Goal: Information Seeking & Learning: Learn about a topic

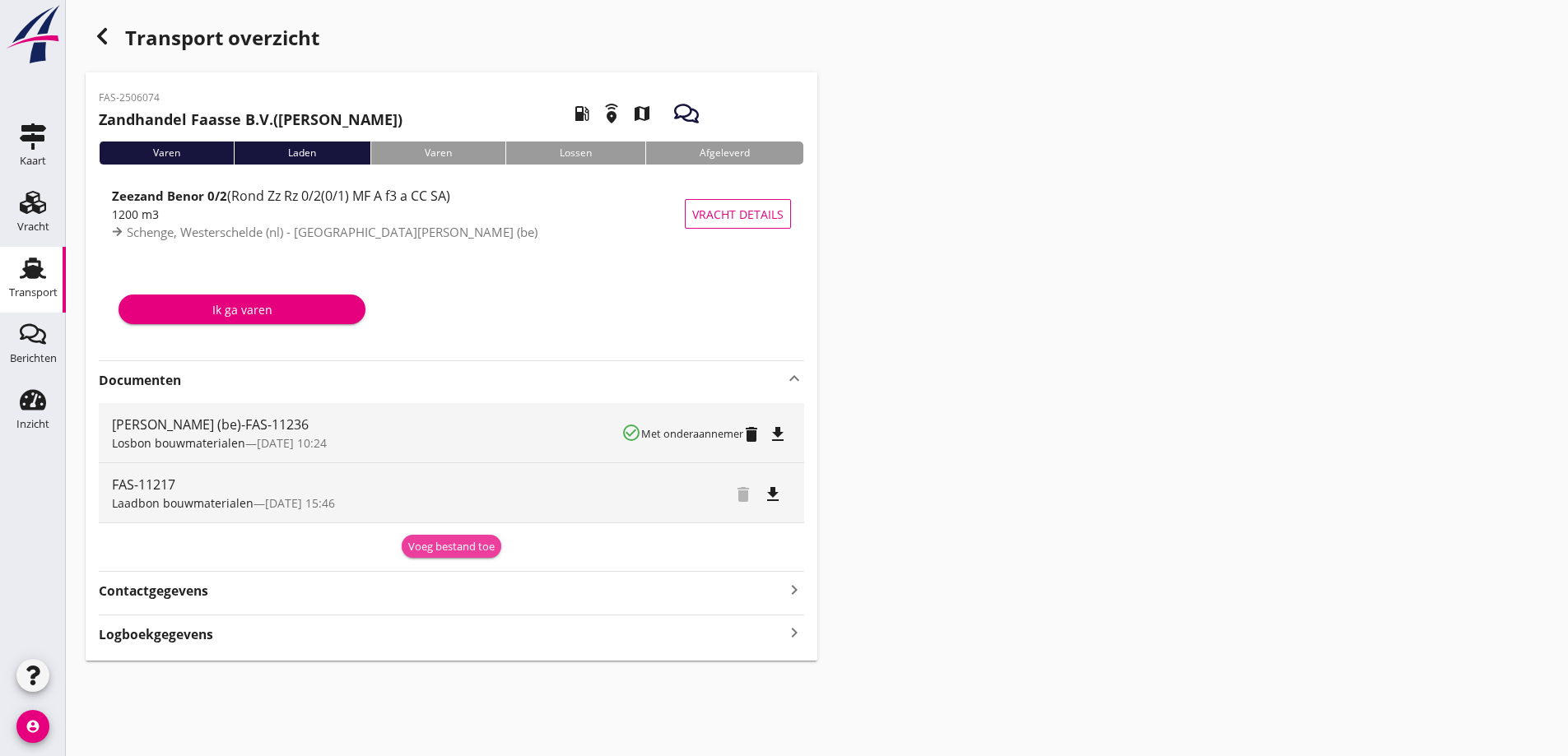
click at [461, 553] on div "Voeg bestand toe" at bounding box center [451, 547] width 86 height 16
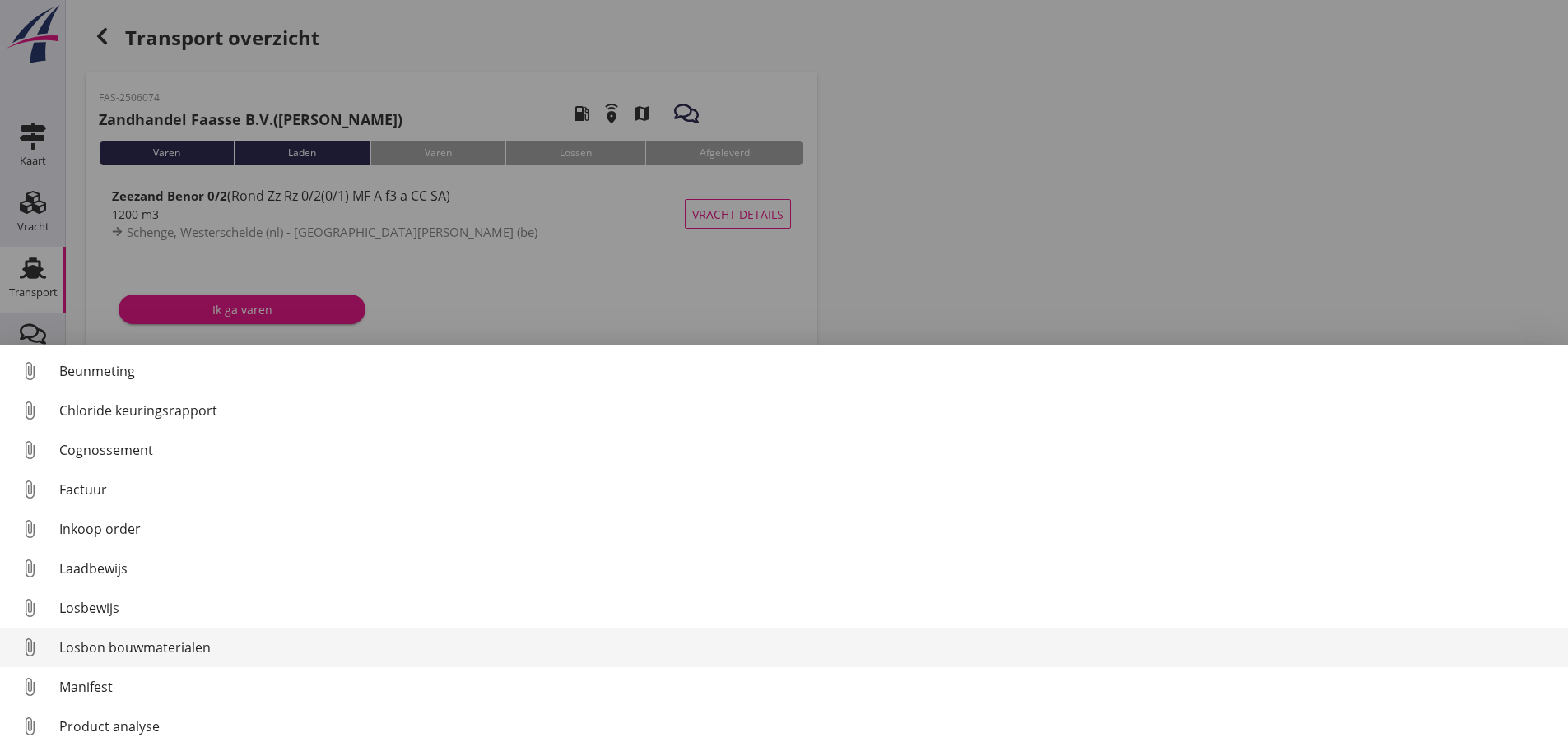
click at [145, 653] on div "Losbon bouwmaterialen" at bounding box center [807, 648] width 1496 height 20
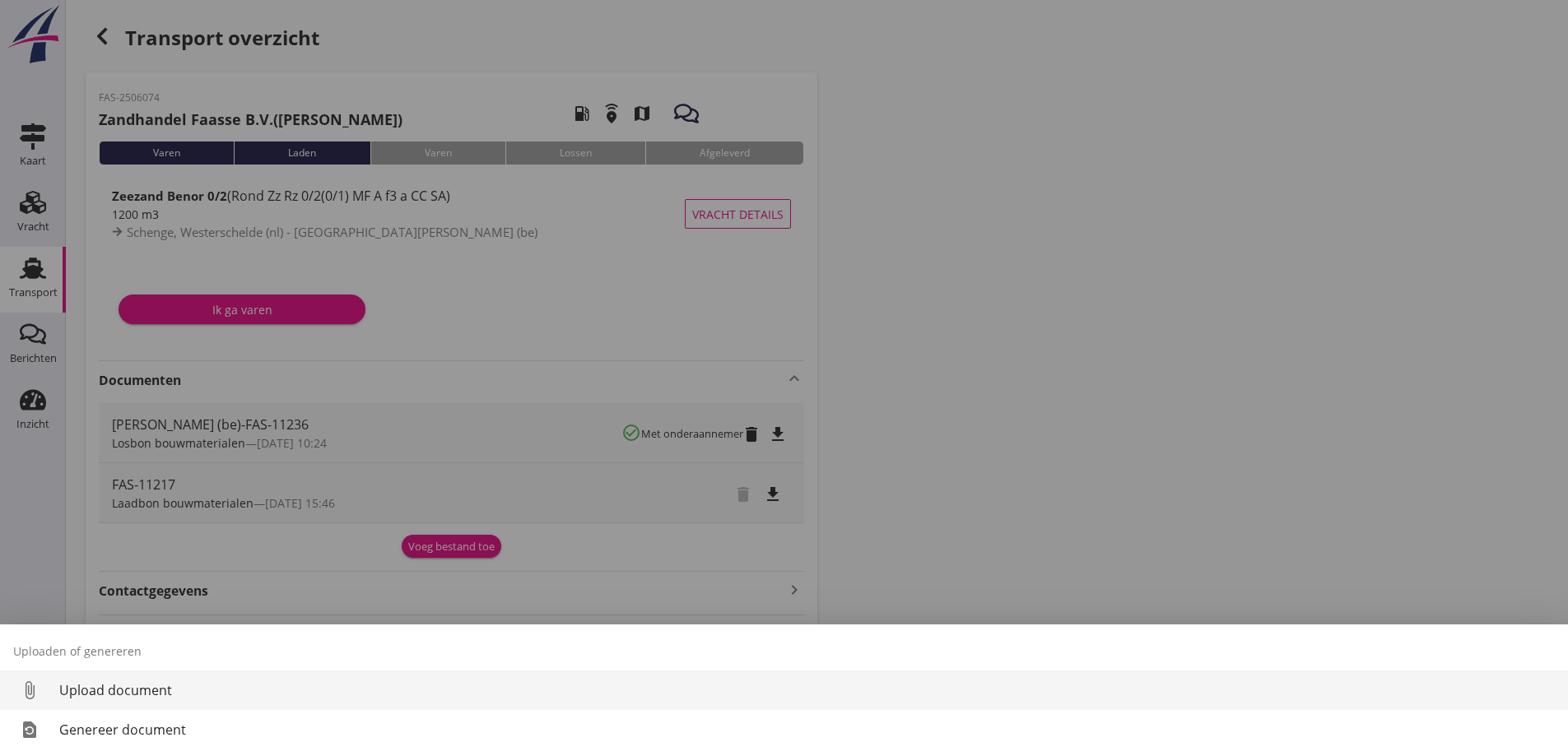
click at [134, 688] on div "Upload document" at bounding box center [807, 690] width 1496 height 20
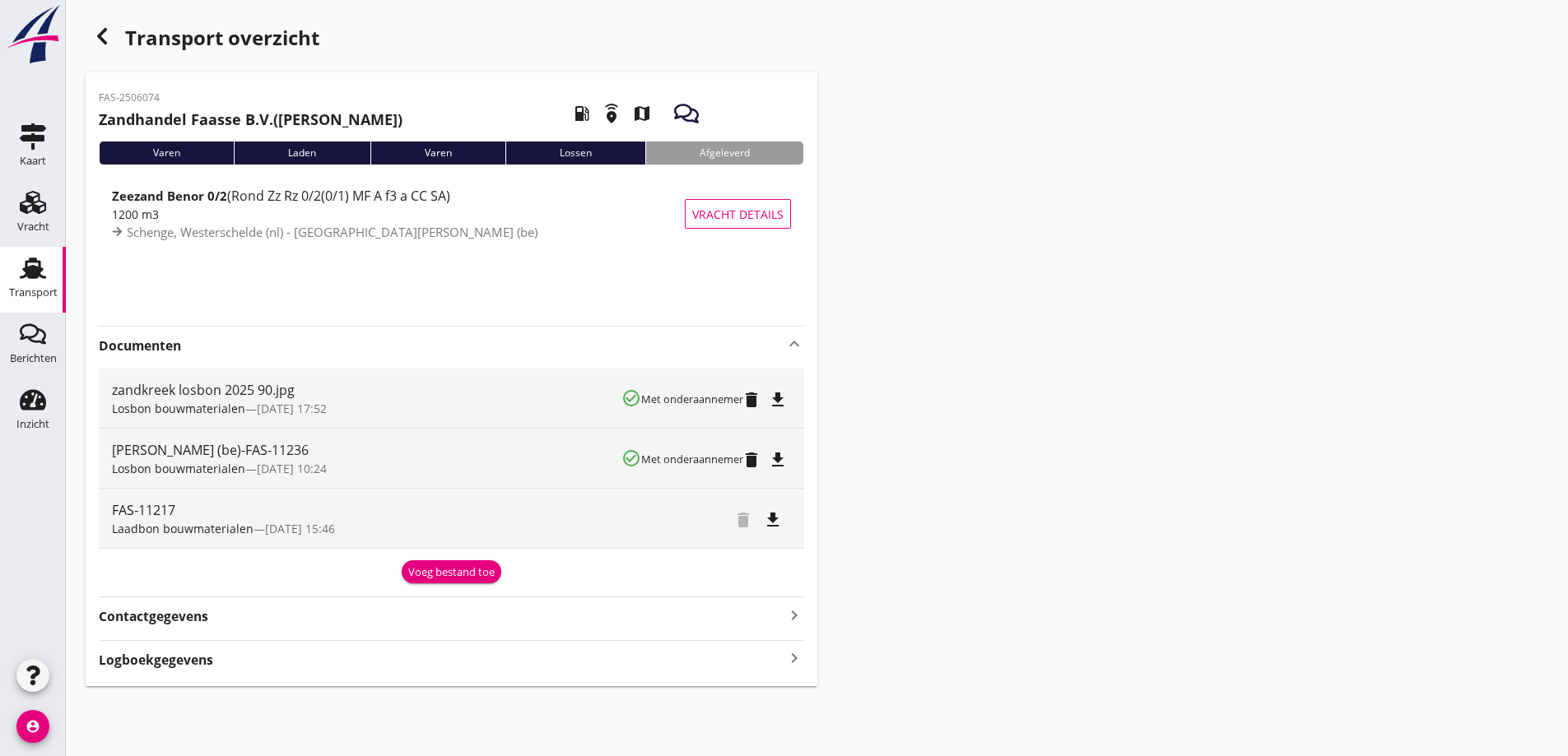
click at [109, 34] on icon "button" at bounding box center [102, 35] width 20 height 20
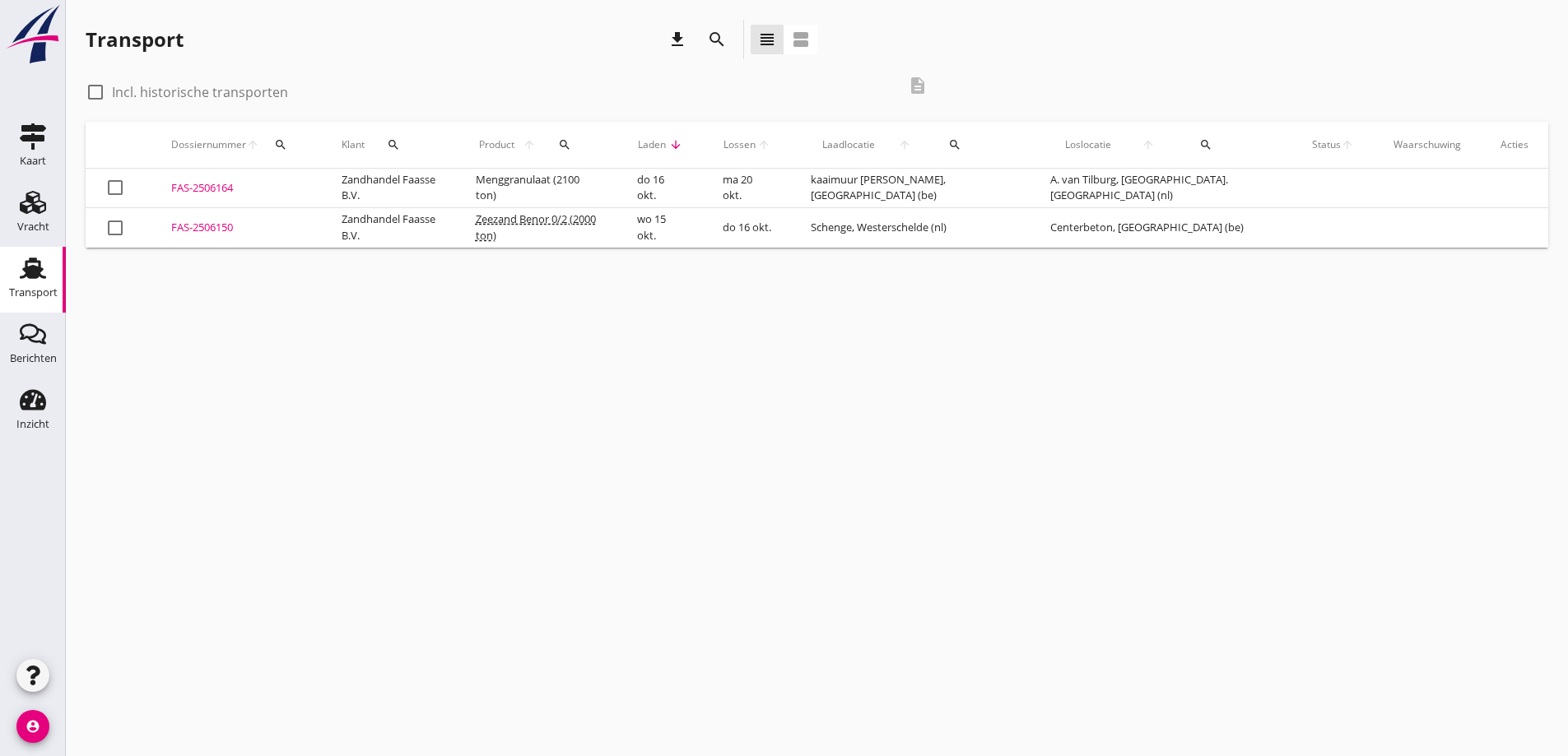
click at [213, 230] on div "FAS-2506150" at bounding box center [237, 227] width 131 height 16
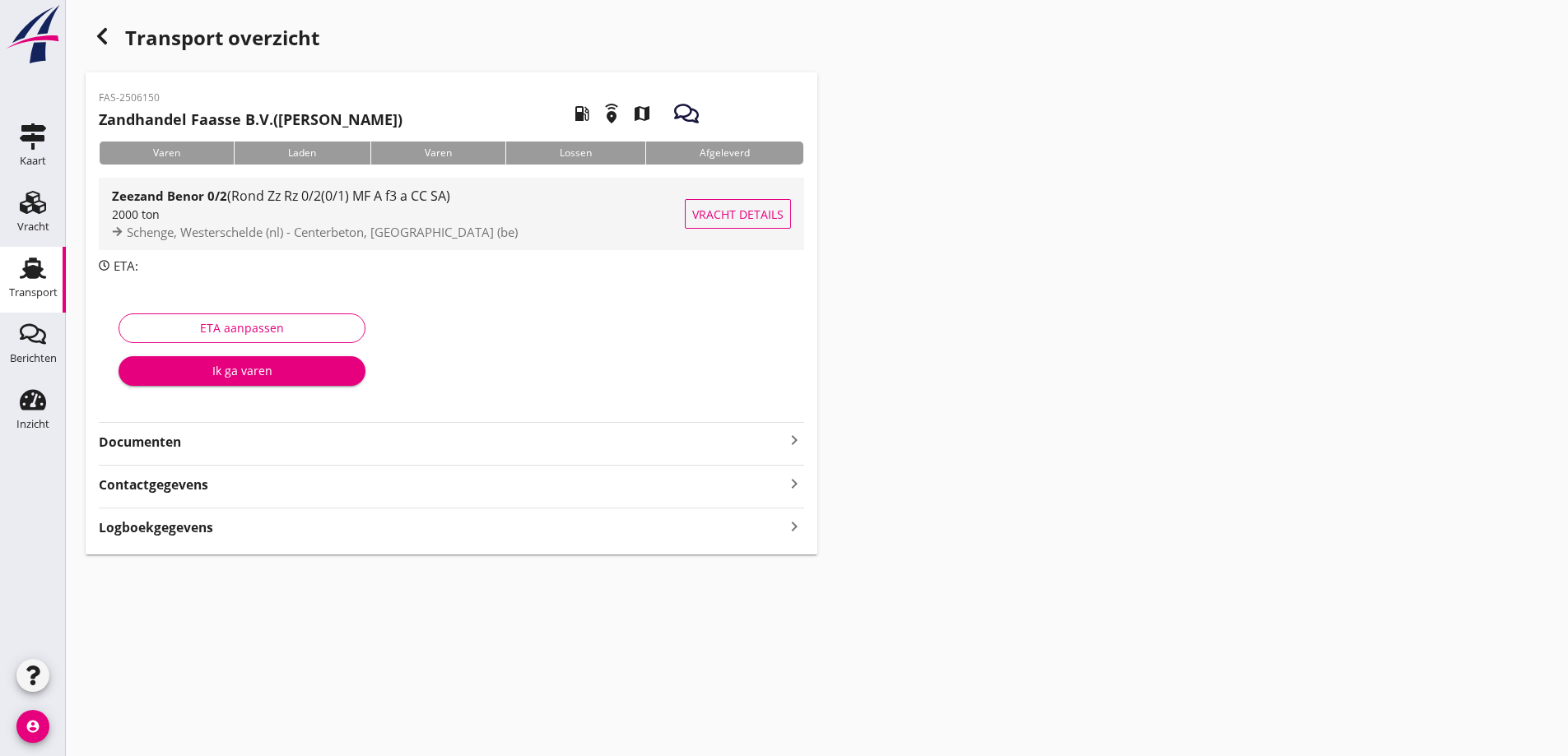
click at [706, 203] on button "Vracht details" at bounding box center [738, 214] width 106 height 30
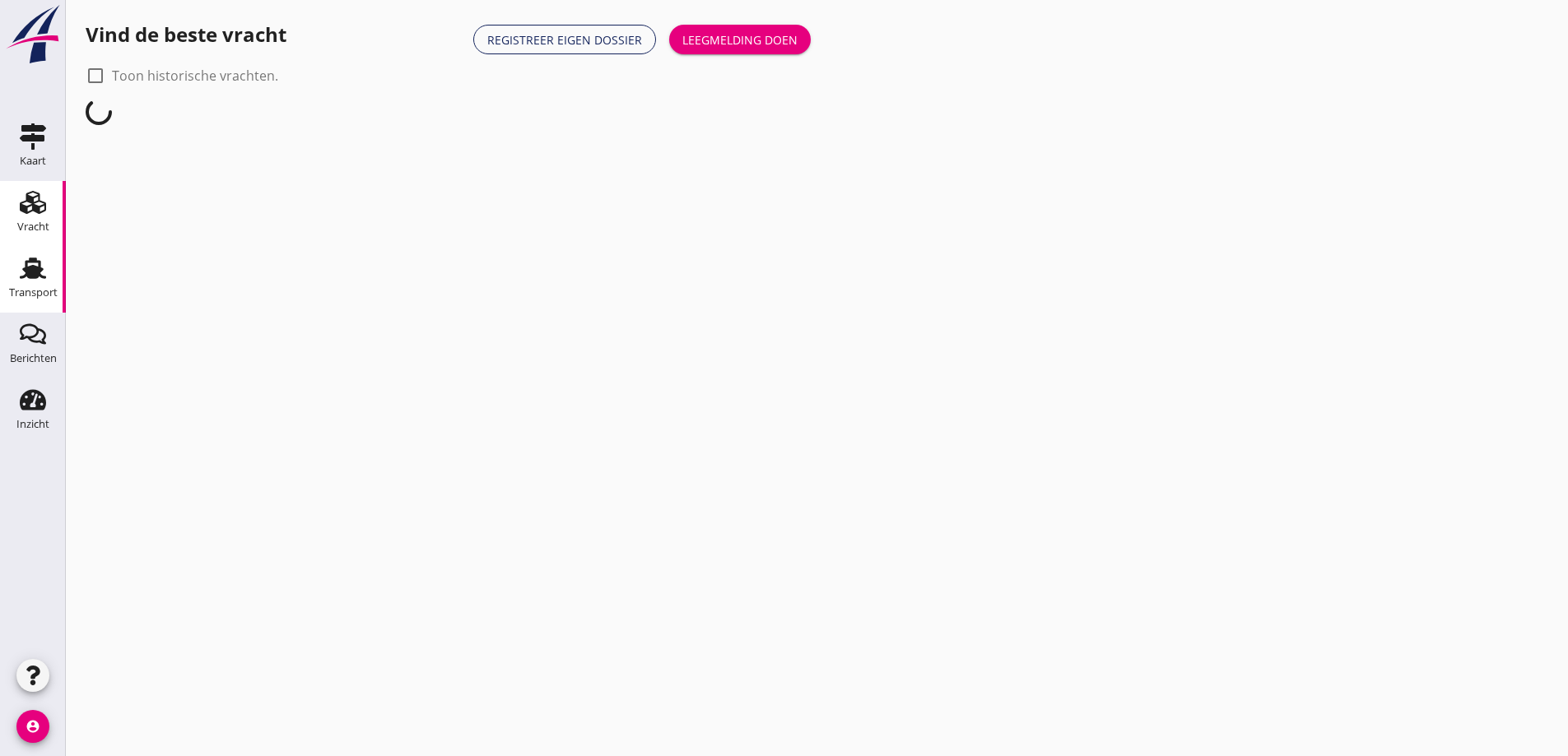
click at [29, 261] on use at bounding box center [33, 268] width 26 height 21
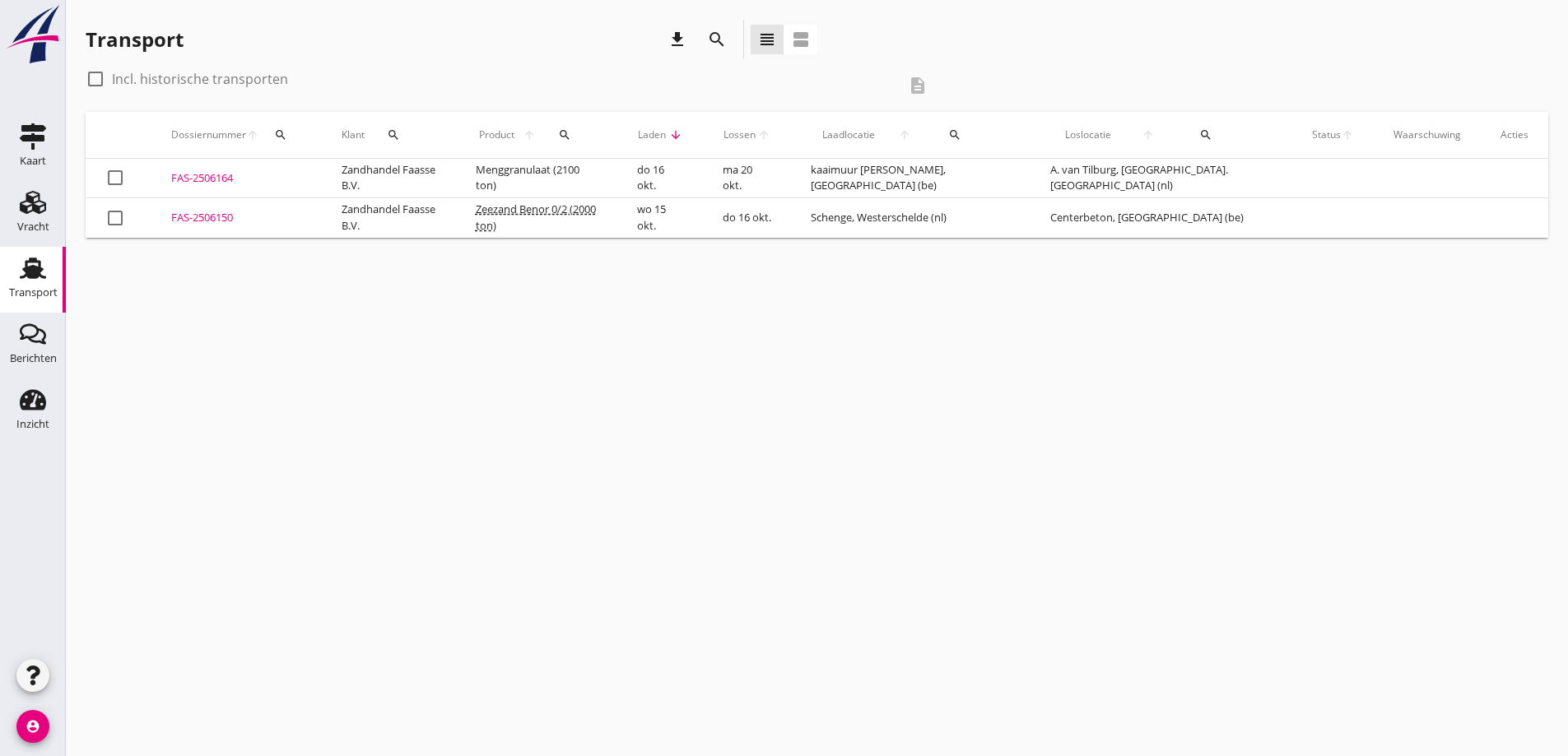
click at [196, 217] on div "FAS-2506150" at bounding box center [237, 218] width 131 height 16
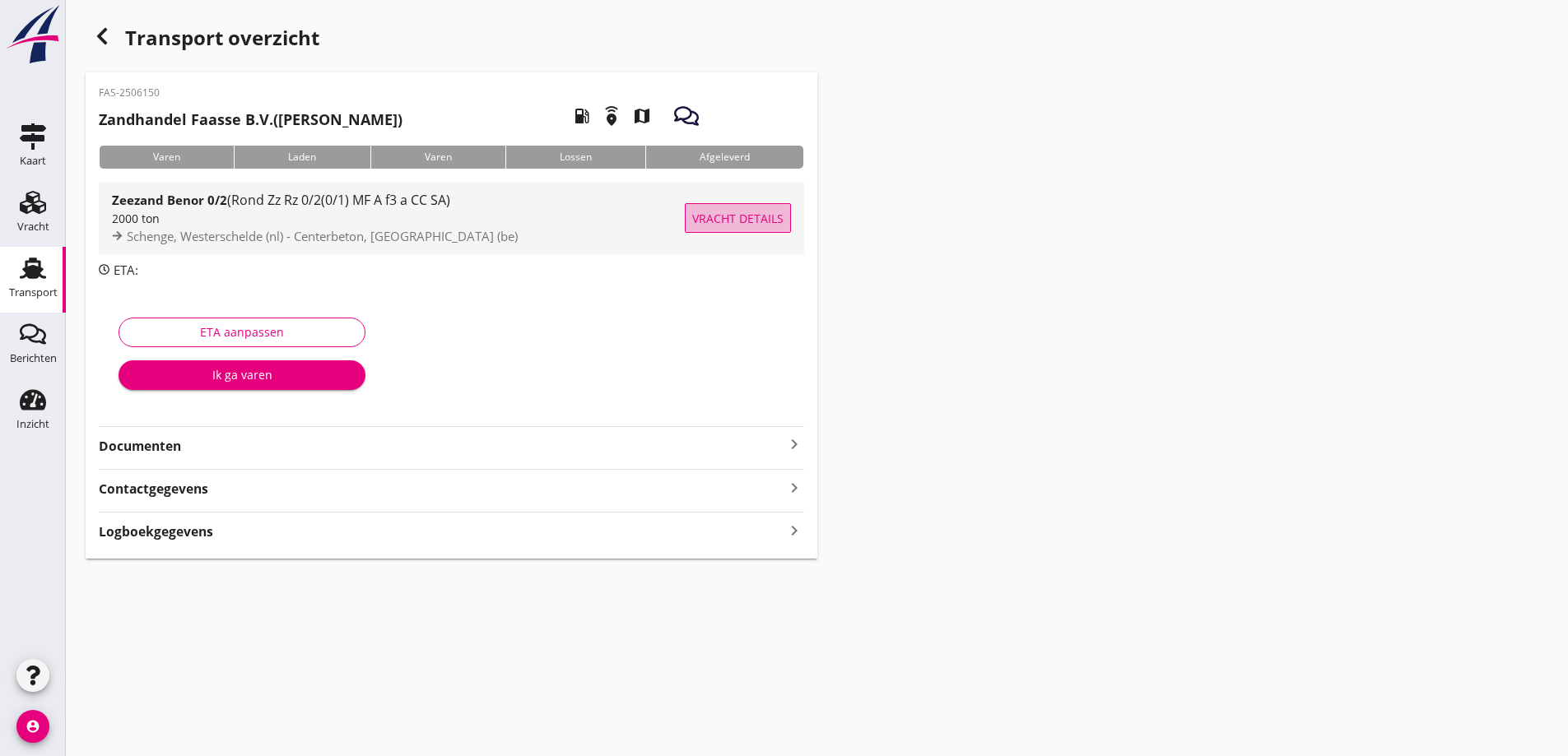
click at [710, 218] on span "Vracht details" at bounding box center [737, 218] width 91 height 17
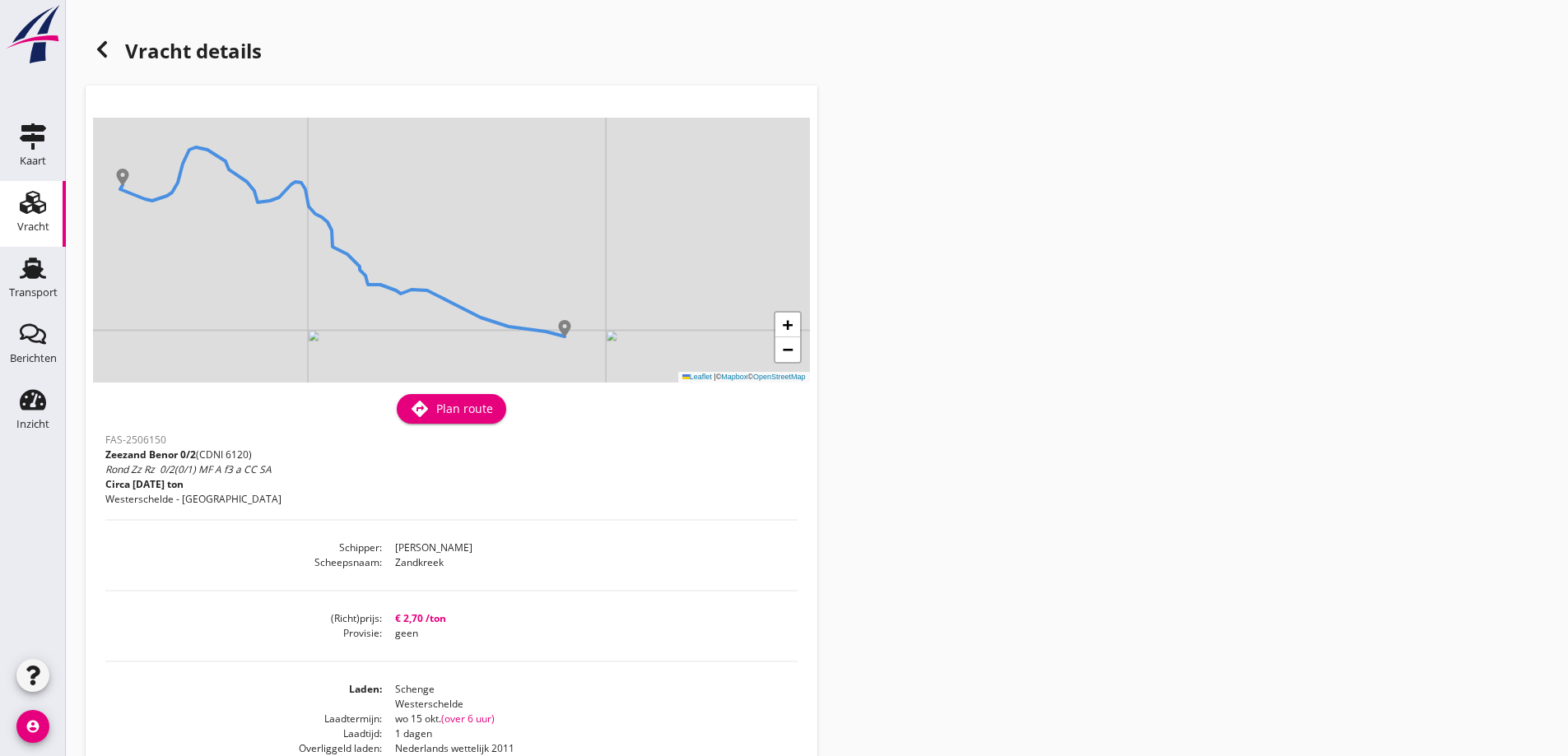
click at [107, 40] on icon at bounding box center [102, 49] width 20 height 20
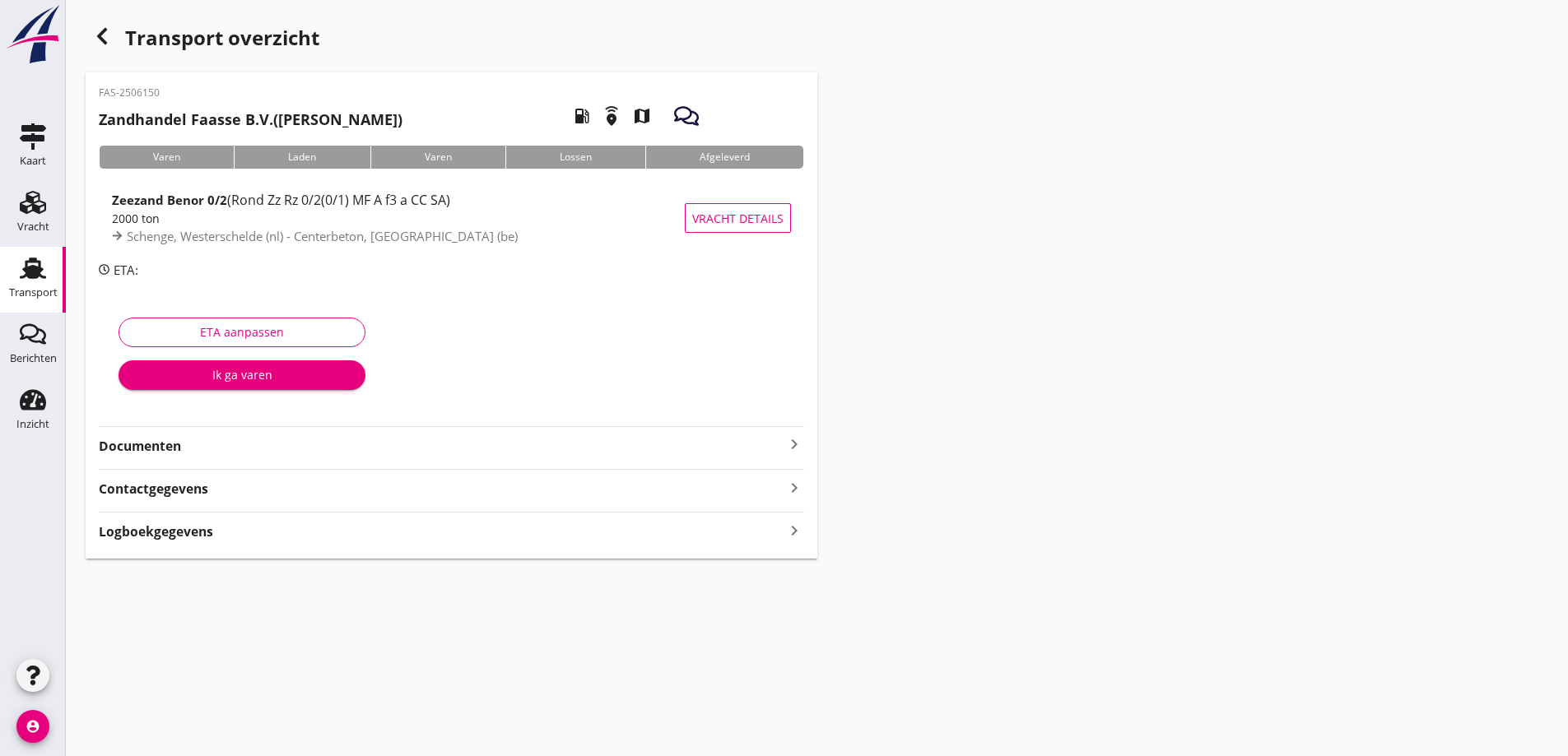
click at [114, 31] on div "button" at bounding box center [102, 36] width 33 height 33
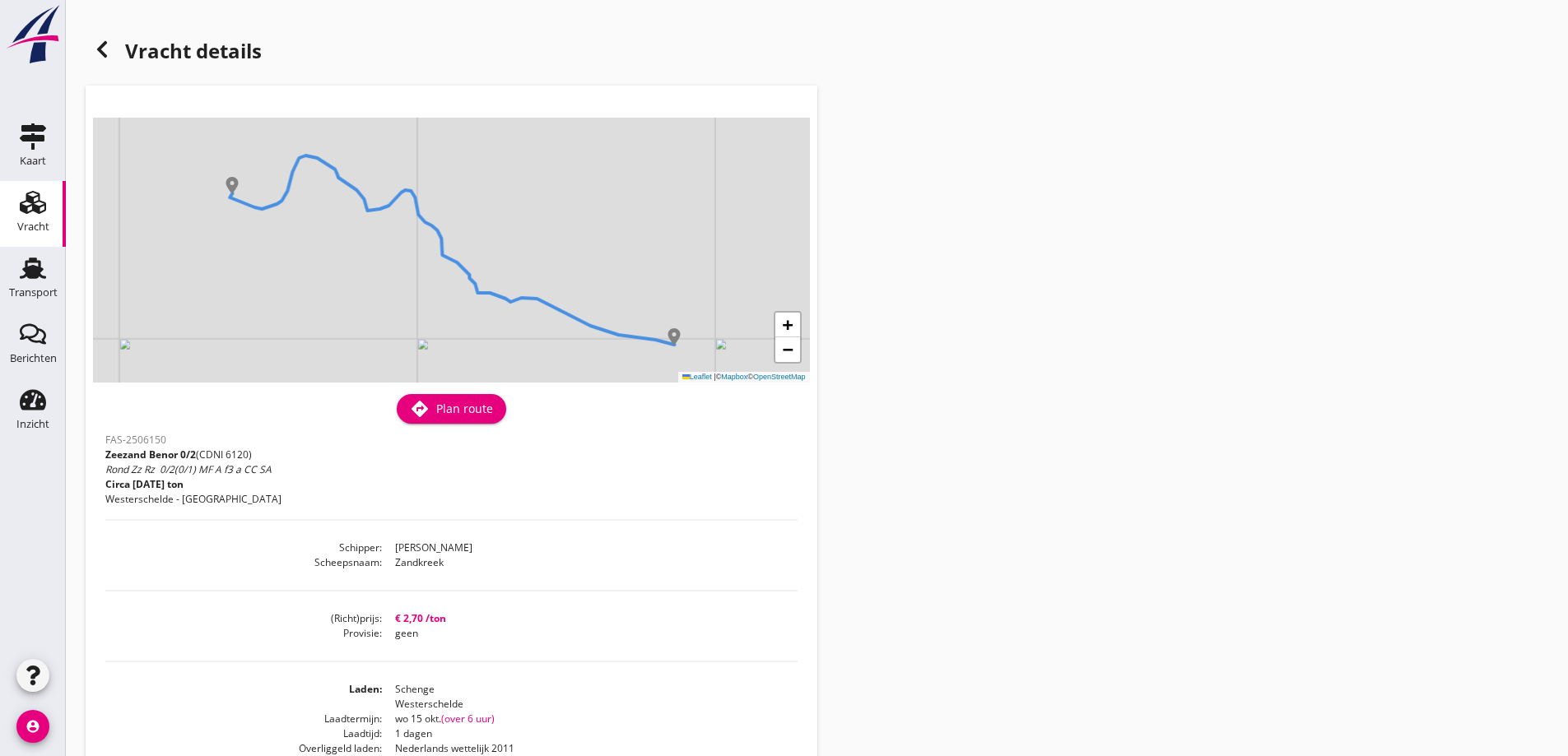
click at [32, 236] on div "Vracht" at bounding box center [33, 227] width 32 height 23
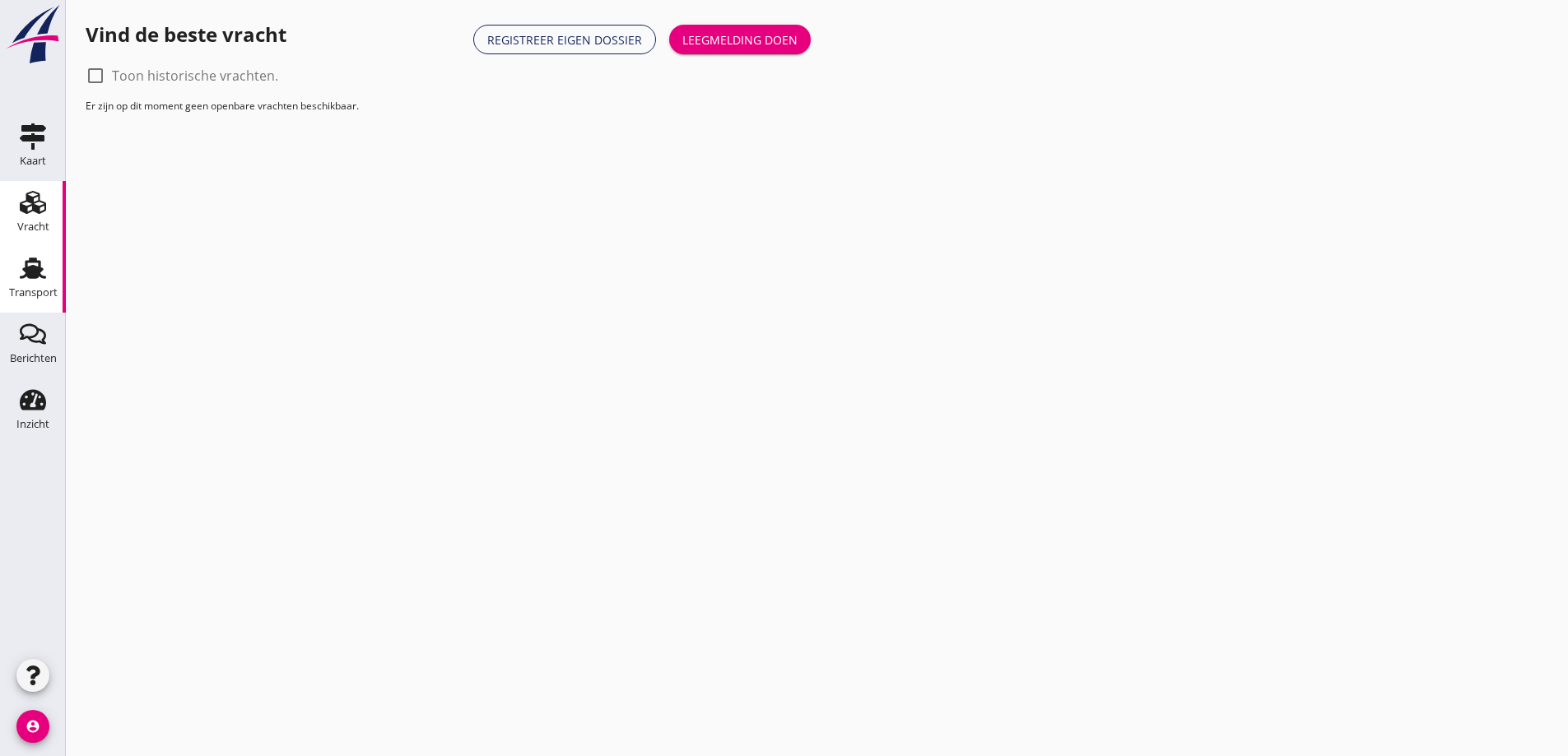
click at [38, 261] on use at bounding box center [33, 268] width 26 height 21
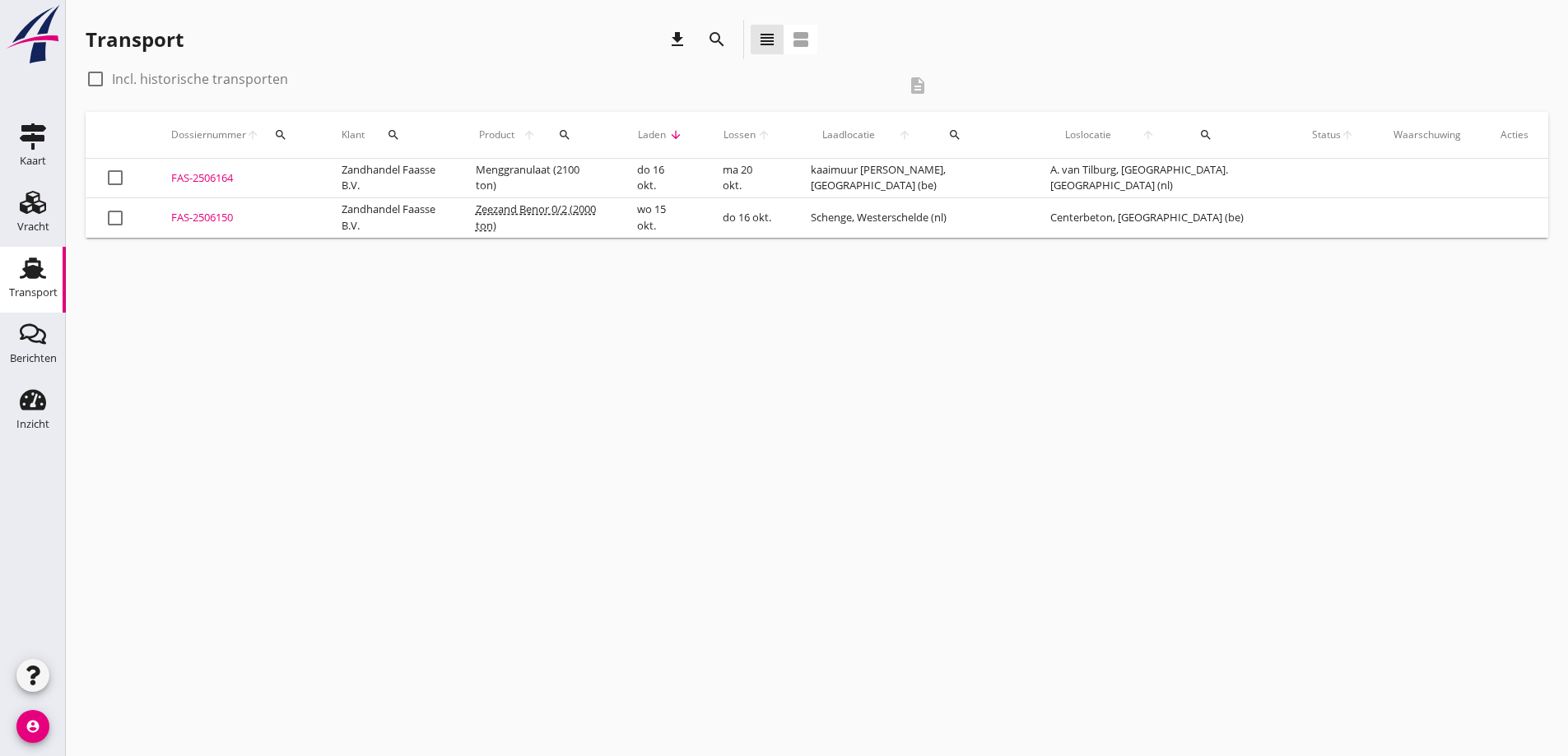
click at [542, 171] on td "Menggranulaat (2100 ton)" at bounding box center [537, 178] width 161 height 39
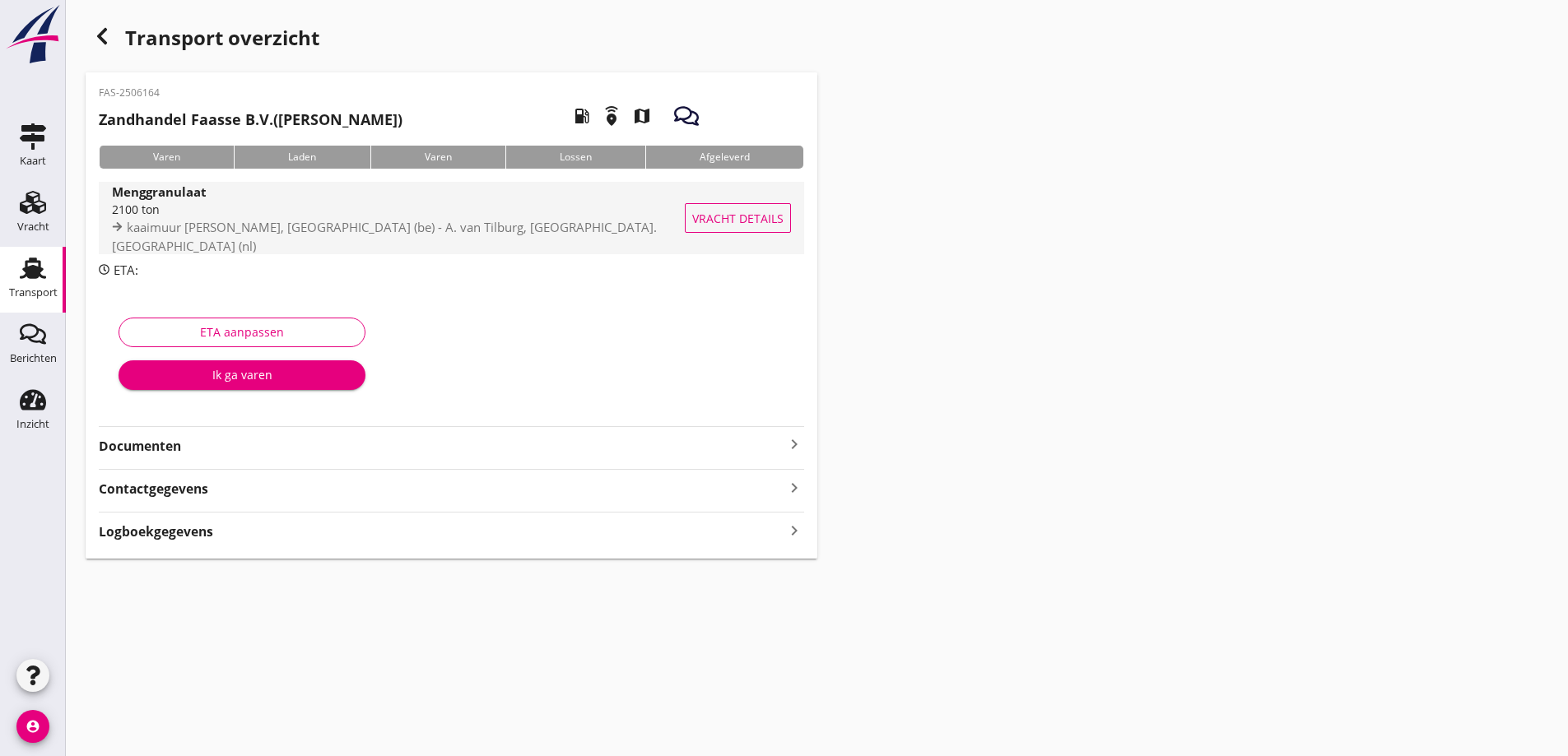
click at [708, 211] on span "Vracht details" at bounding box center [737, 218] width 91 height 17
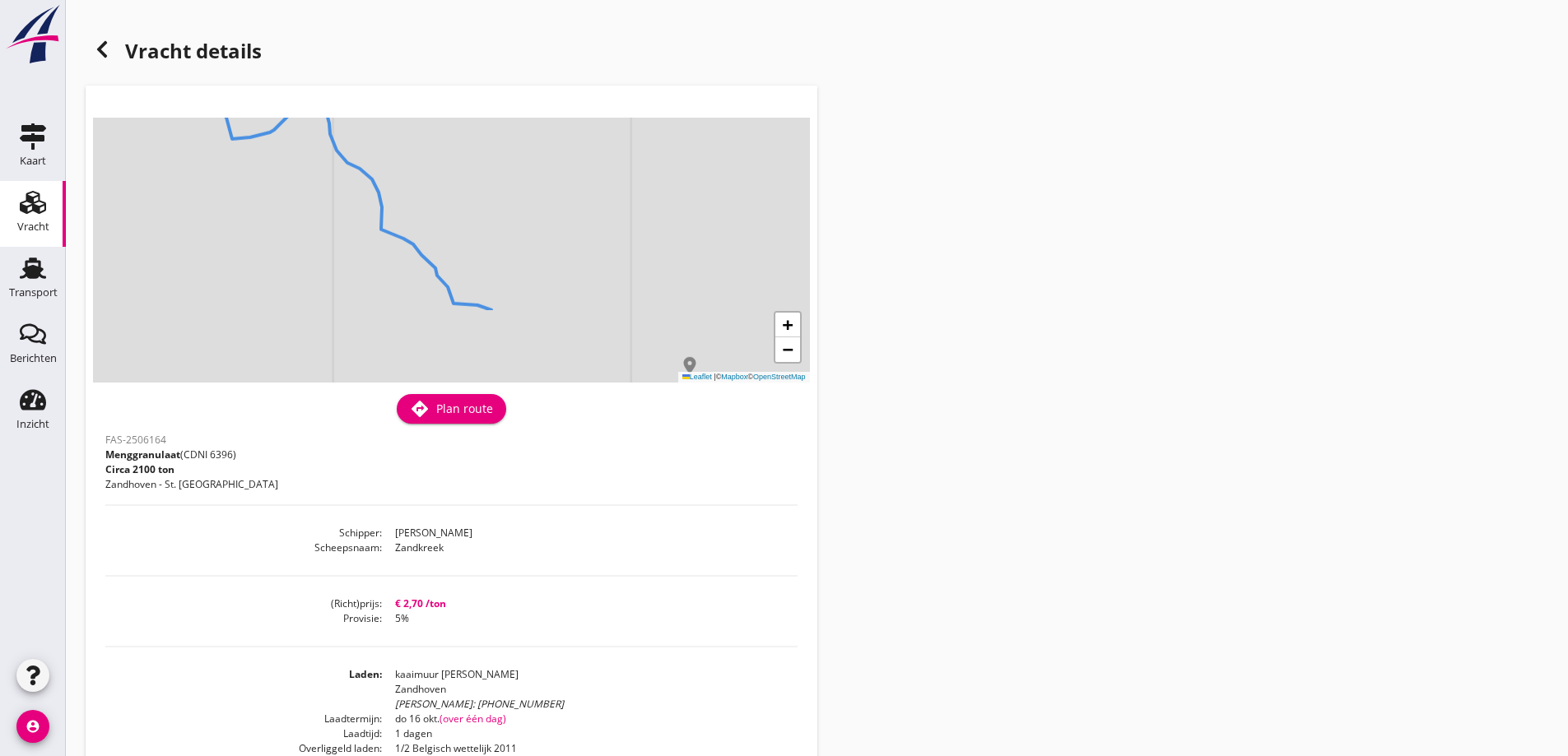
drag, startPoint x: 506, startPoint y: 332, endPoint x: 470, endPoint y: 235, distance: 103.5
click at [470, 235] on div "+ − Leaflet | © Mapbox © OpenStreetMap" at bounding box center [451, 250] width 717 height 265
drag, startPoint x: 457, startPoint y: 241, endPoint x: 470, endPoint y: 341, distance: 100.8
click at [471, 341] on div "+ − Leaflet | © Mapbox © OpenStreetMap" at bounding box center [451, 250] width 717 height 265
drag, startPoint x: 370, startPoint y: 180, endPoint x: 431, endPoint y: 353, distance: 183.4
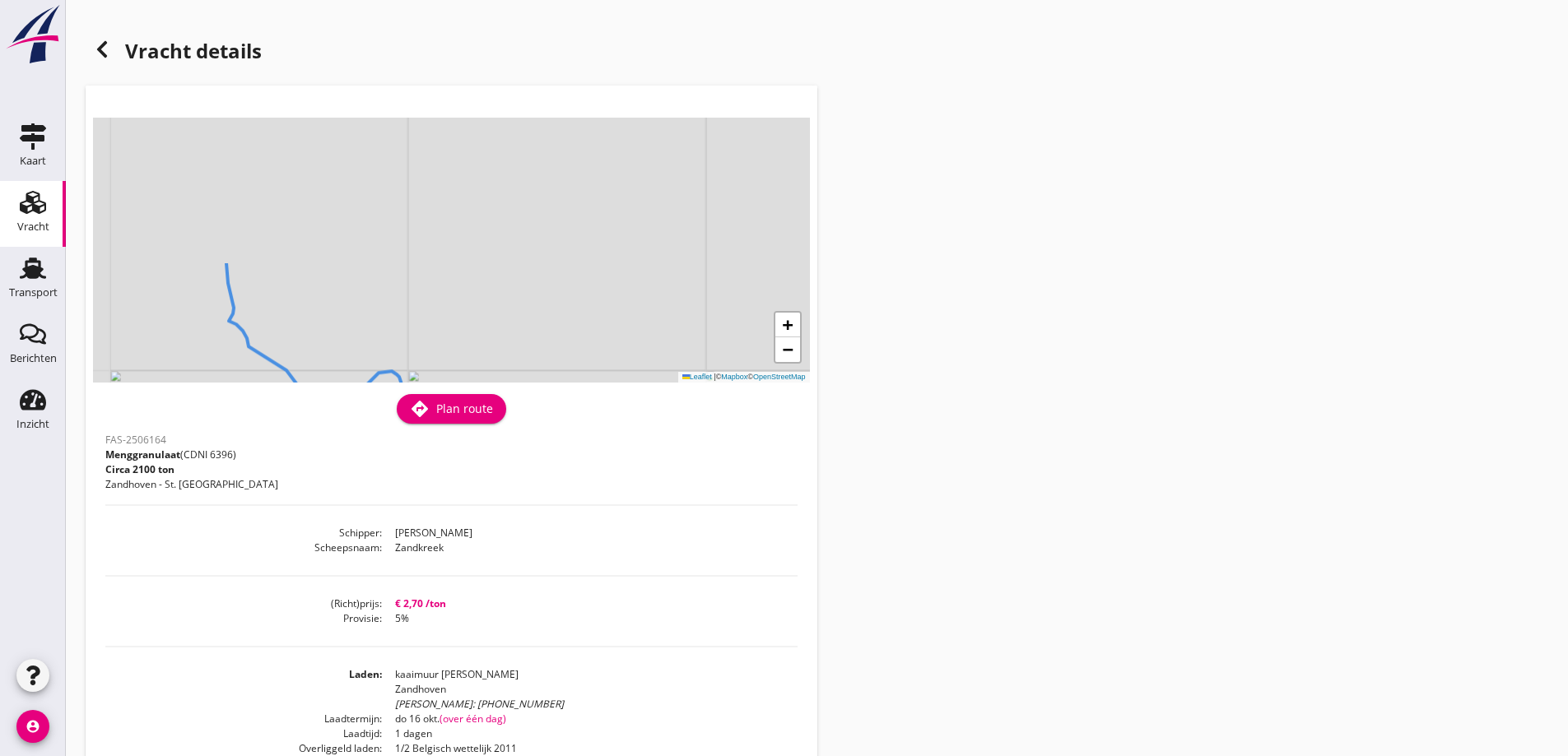
click at [431, 353] on div "+ − Leaflet | © Mapbox © OpenStreetMap" at bounding box center [451, 250] width 717 height 265
drag, startPoint x: 455, startPoint y: 235, endPoint x: 489, endPoint y: 382, distance: 150.9
click at [489, 382] on div "+ − Leaflet | © Mapbox © OpenStreetMap warning Het transport heeft al een afges…" at bounding box center [451, 567] width 732 height 965
drag, startPoint x: 470, startPoint y: 278, endPoint x: 448, endPoint y: 203, distance: 78.2
click at [448, 203] on div "+ − Leaflet | © Mapbox © OpenStreetMap" at bounding box center [451, 250] width 717 height 265
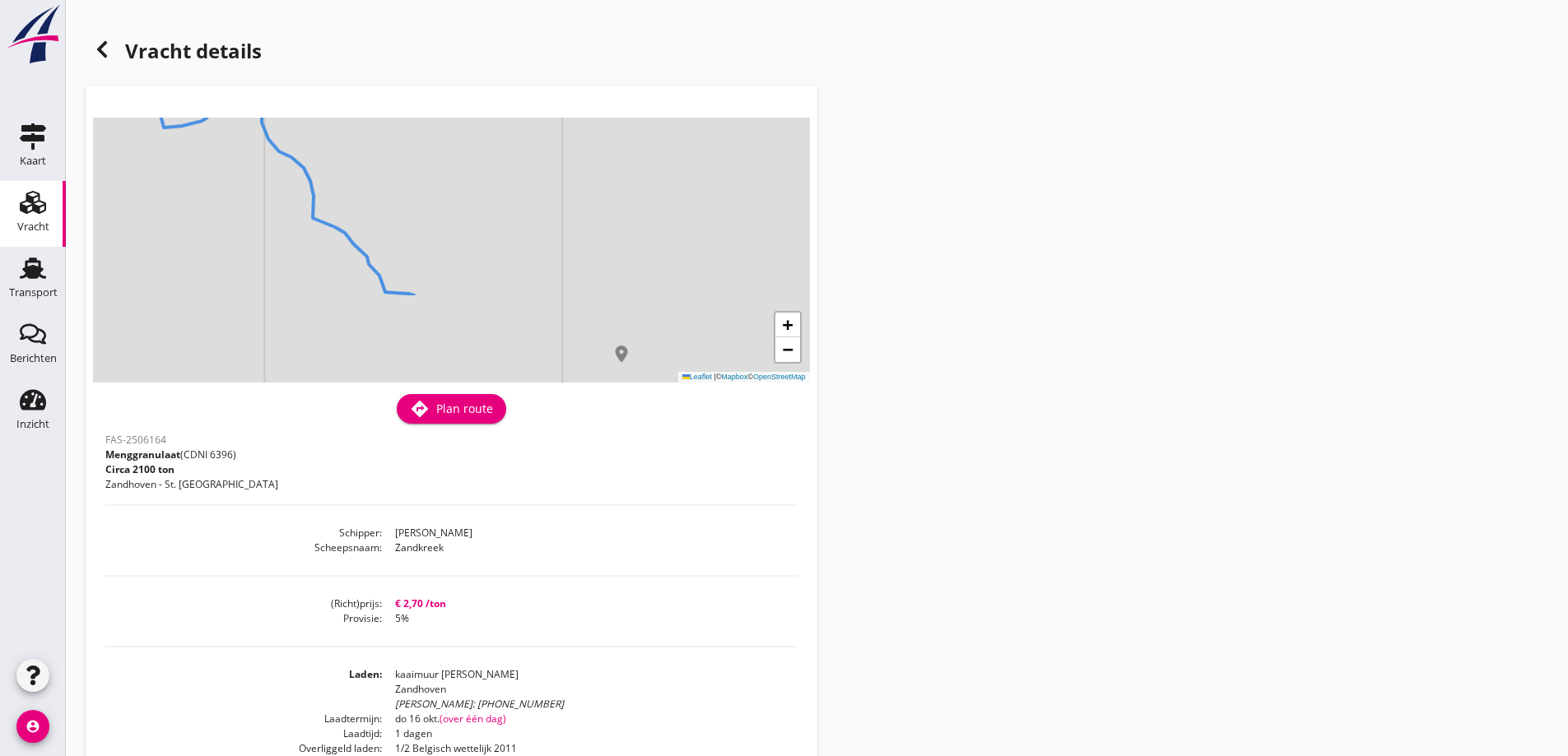
drag, startPoint x: 442, startPoint y: 317, endPoint x: 405, endPoint y: 203, distance: 119.9
click at [405, 203] on div "+ − Leaflet | © Mapbox © OpenStreetMap" at bounding box center [451, 250] width 717 height 265
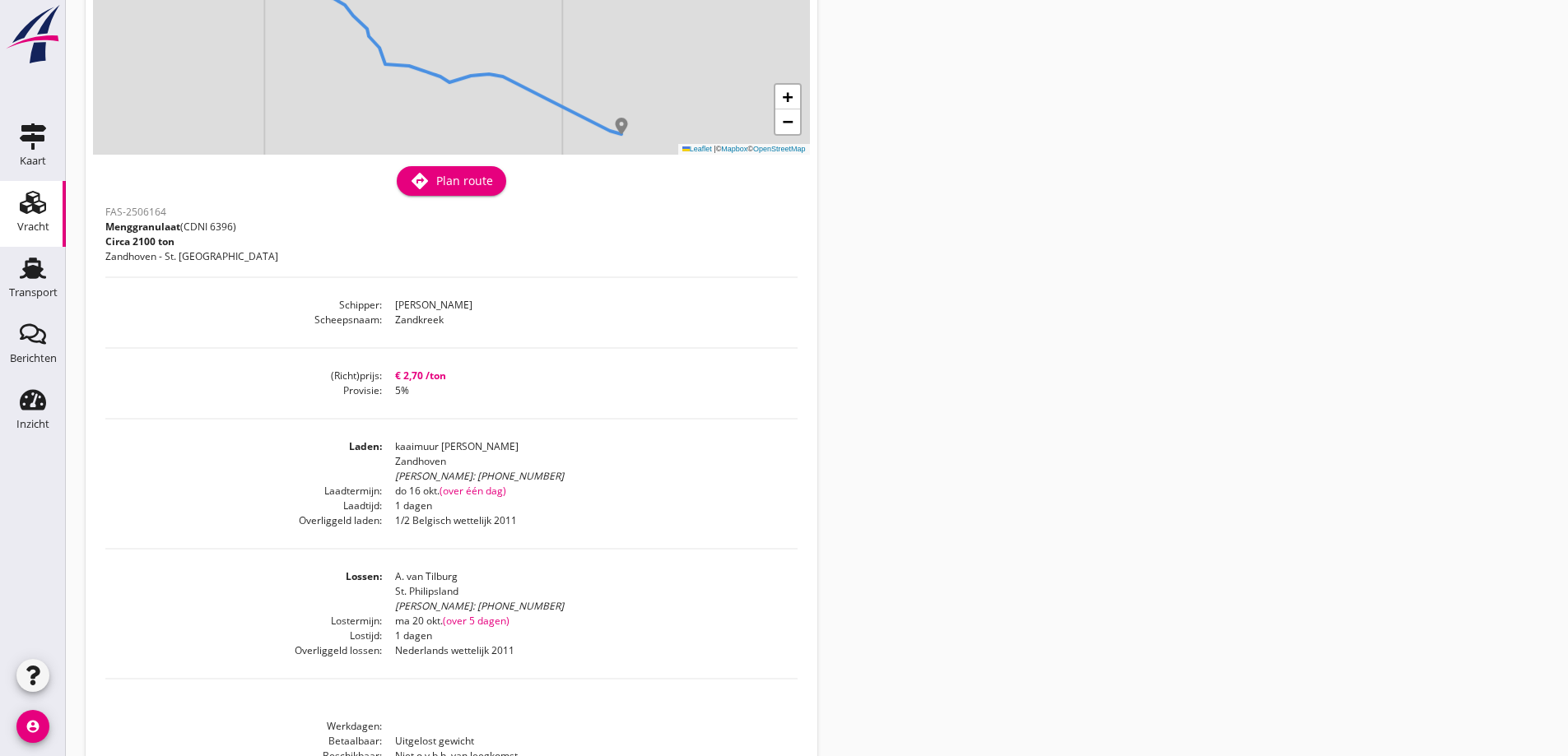
scroll to position [247, 0]
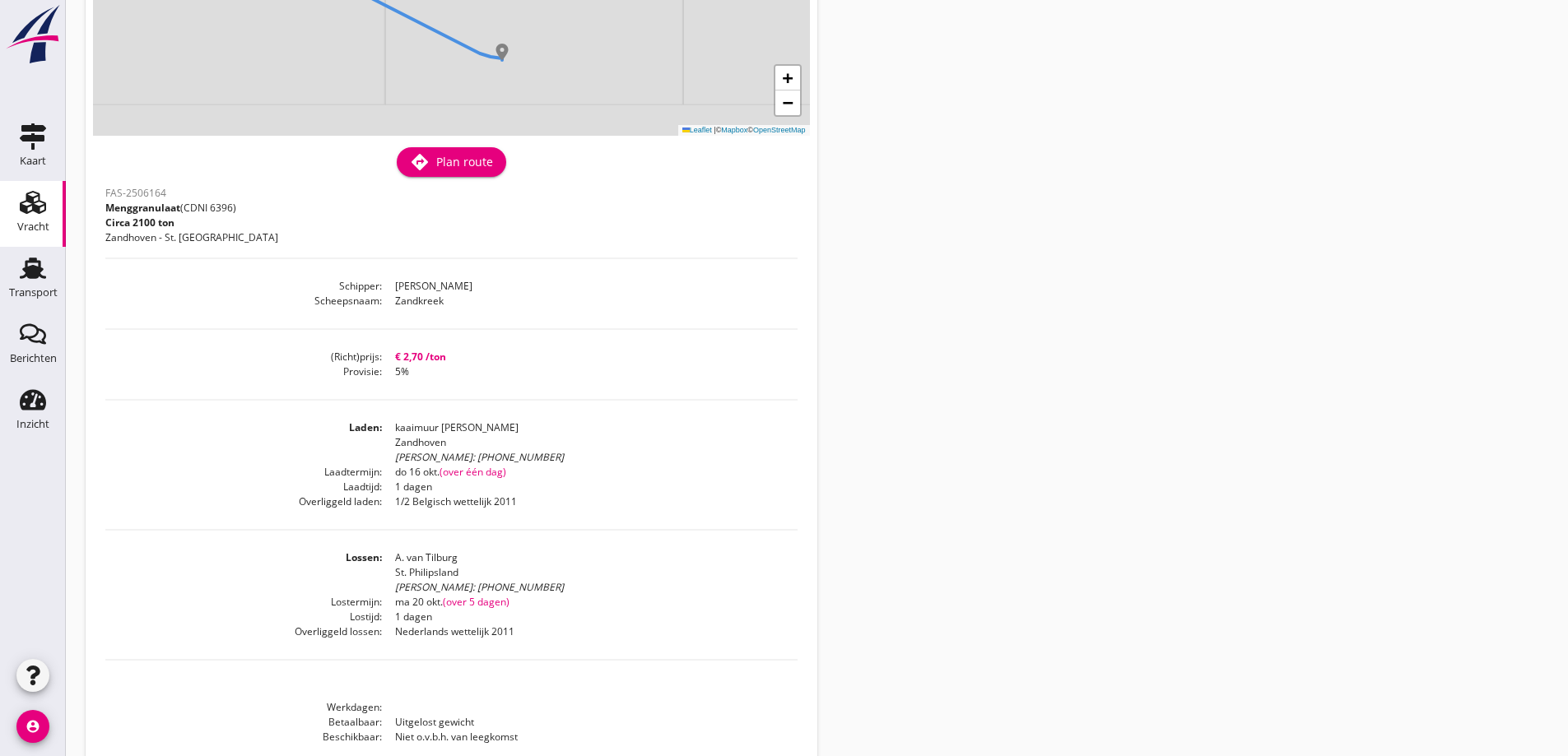
drag, startPoint x: 601, startPoint y: 101, endPoint x: 497, endPoint y: 71, distance: 108.2
click at [501, 24] on div "+ − Leaflet | © Mapbox © OpenStreetMap" at bounding box center [451, 3] width 717 height 265
